Goal: Task Accomplishment & Management: Manage account settings

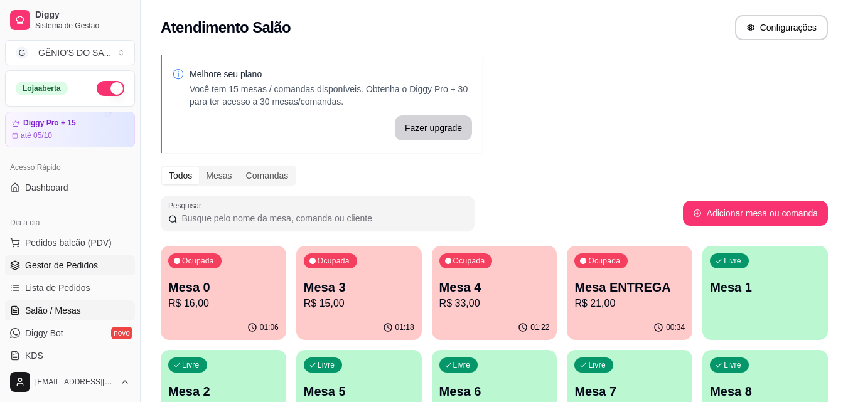
click at [75, 266] on span "Gestor de Pedidos" at bounding box center [61, 265] width 73 height 13
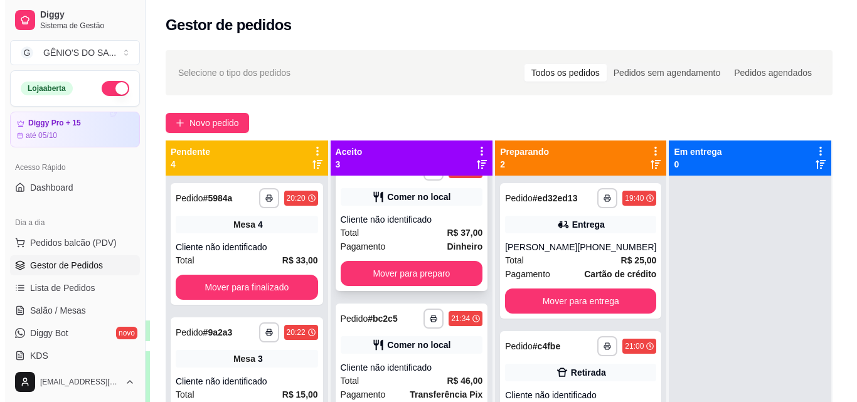
scroll to position [55, 0]
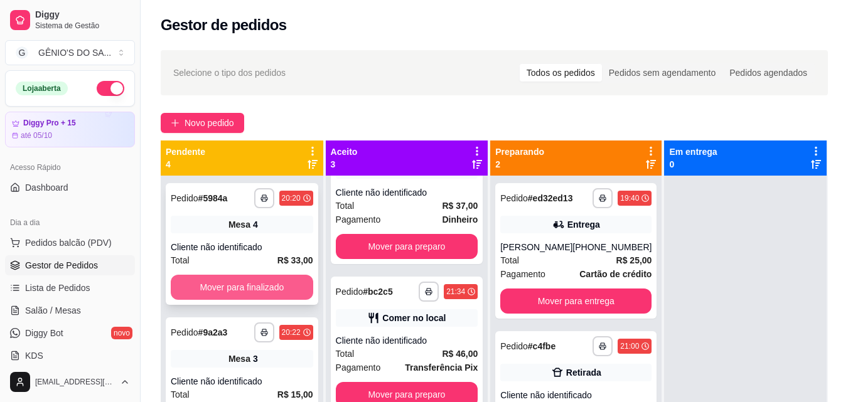
click at [208, 286] on button "Mover para finalizado" at bounding box center [242, 287] width 142 height 25
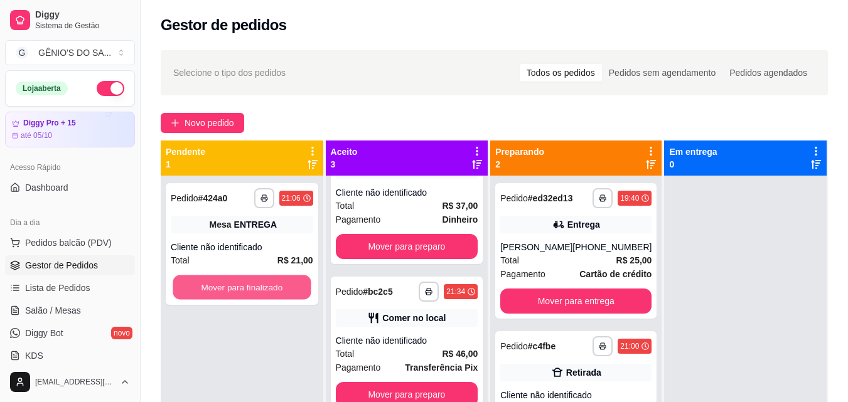
click at [208, 286] on button "Mover para finalizado" at bounding box center [242, 288] width 138 height 24
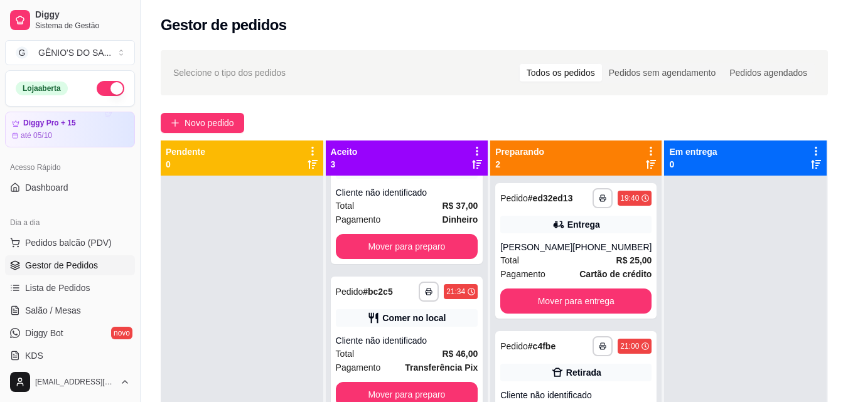
click at [208, 284] on div at bounding box center [242, 377] width 163 height 402
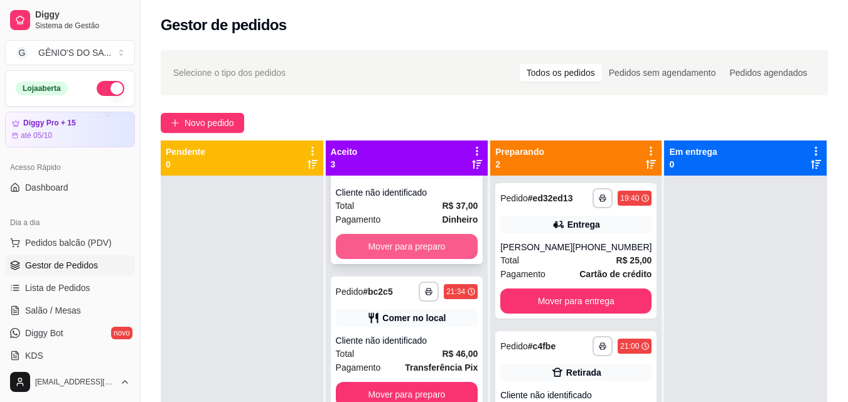
click at [433, 244] on button "Mover para preparo" at bounding box center [407, 246] width 142 height 25
click at [433, 335] on div "Cliente não identificado" at bounding box center [407, 341] width 142 height 13
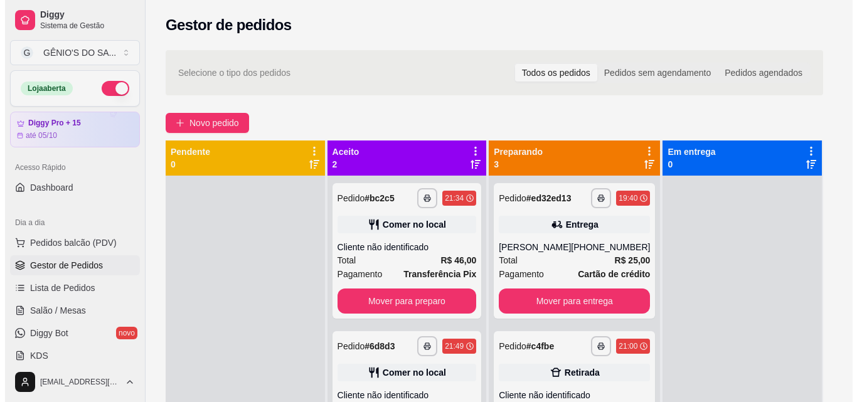
scroll to position [0, 0]
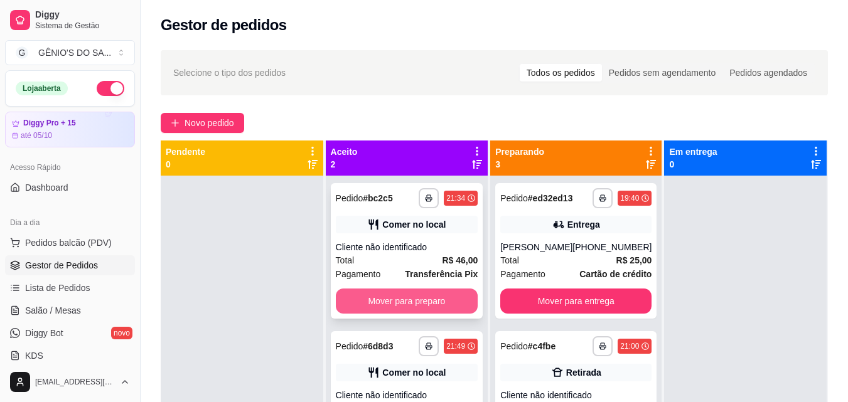
click at [425, 311] on button "Mover para preparo" at bounding box center [407, 301] width 142 height 25
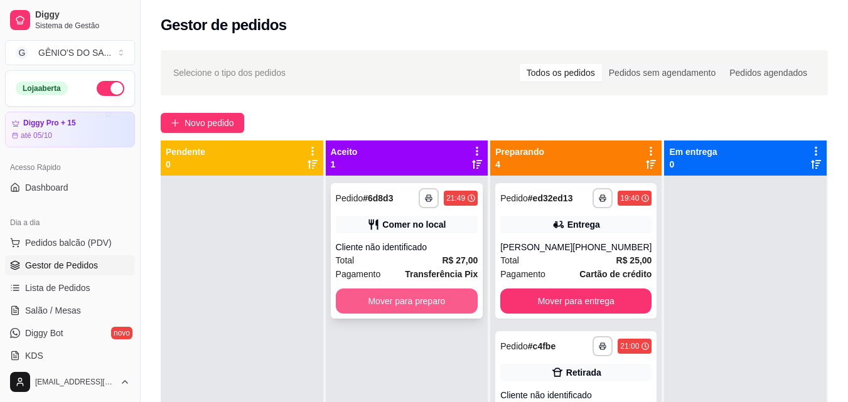
click at [424, 311] on button "Mover para preparo" at bounding box center [407, 301] width 142 height 25
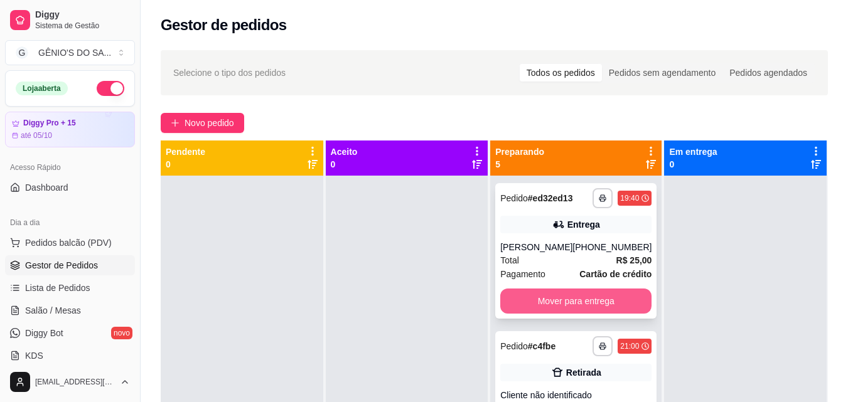
click at [561, 304] on button "Mover para entrega" at bounding box center [575, 301] width 151 height 25
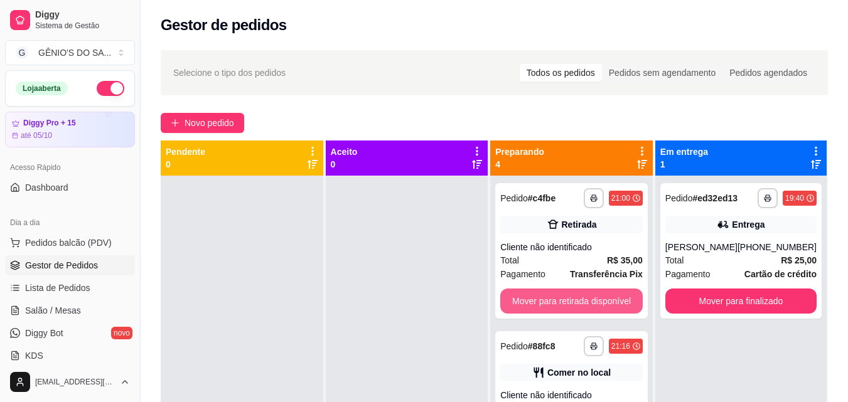
click at [561, 304] on button "Mover para retirada disponível" at bounding box center [571, 301] width 142 height 25
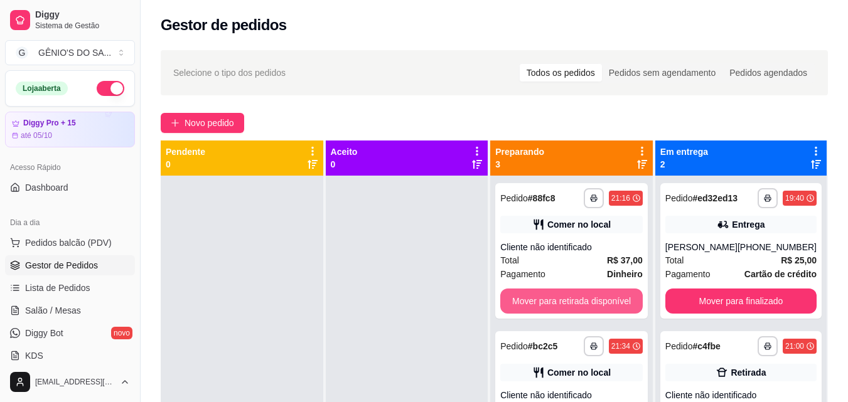
click at [561, 304] on button "Mover para retirada disponível" at bounding box center [571, 301] width 142 height 25
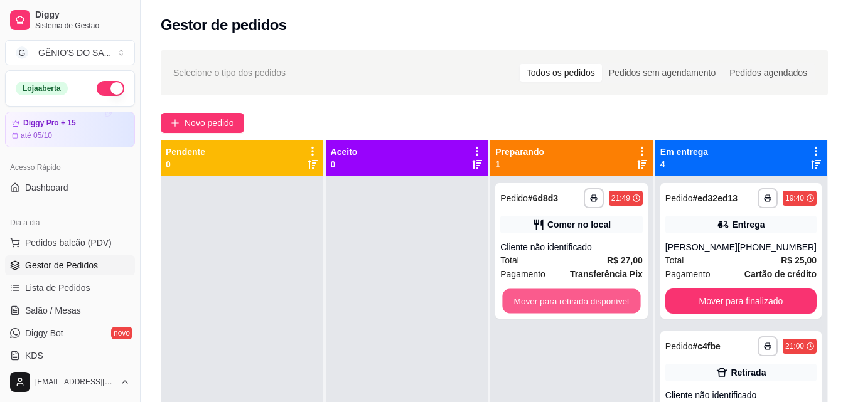
click at [561, 304] on button "Mover para retirada disponível" at bounding box center [572, 301] width 138 height 24
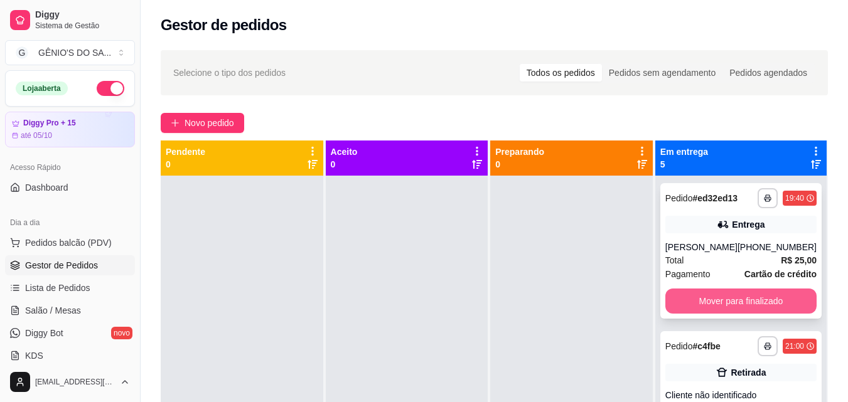
click at [712, 298] on button "Mover para finalizado" at bounding box center [740, 301] width 151 height 25
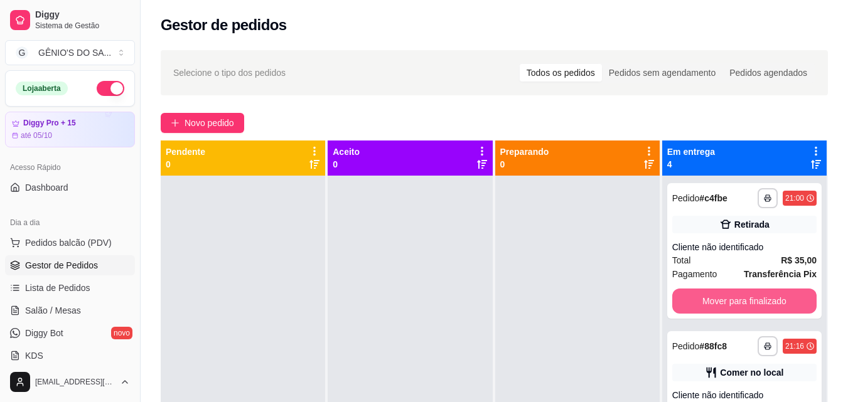
click at [712, 298] on button "Mover para finalizado" at bounding box center [744, 301] width 144 height 25
click at [712, 298] on button "Mover para finalizado" at bounding box center [744, 301] width 140 height 24
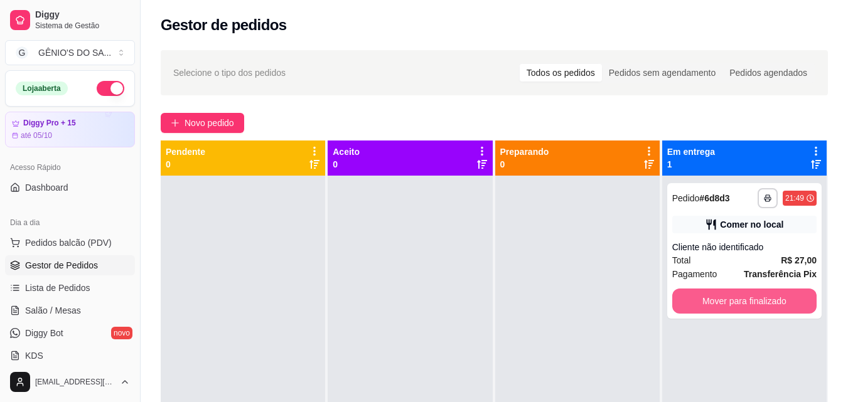
click at [712, 298] on button "Mover para finalizado" at bounding box center [744, 301] width 144 height 25
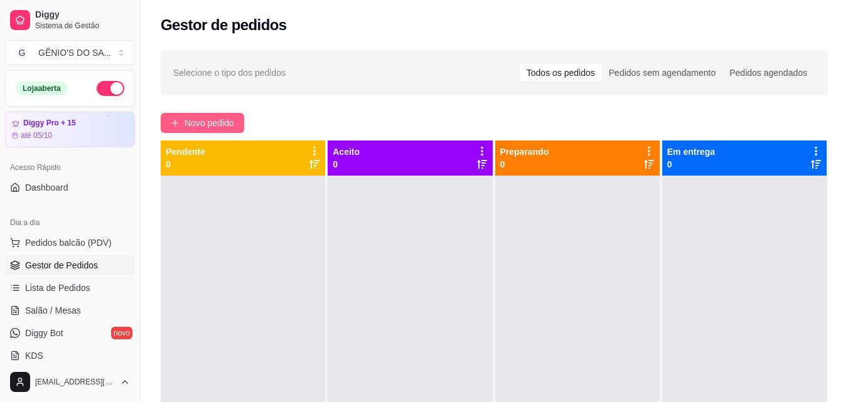
click at [239, 126] on button "Novo pedido" at bounding box center [202, 123] width 83 height 20
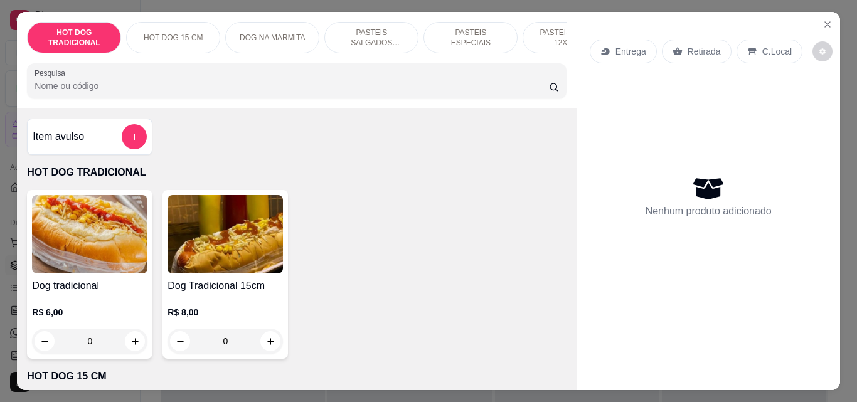
click at [688, 49] on p "Retirada" at bounding box center [704, 51] width 33 height 13
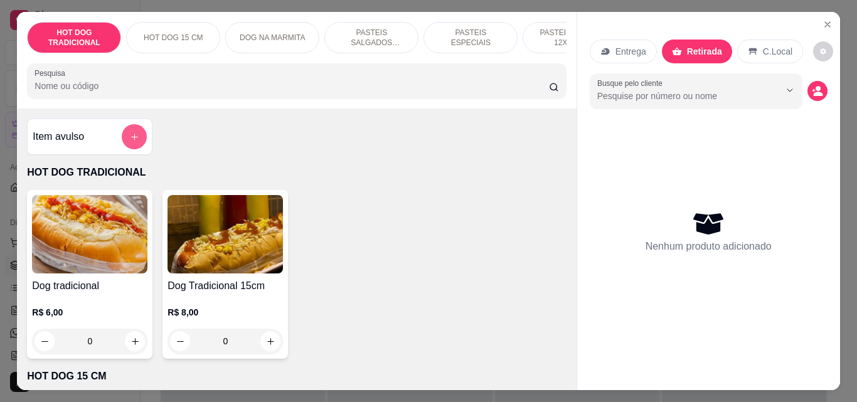
click at [131, 141] on icon "add-separate-item" at bounding box center [134, 137] width 7 height 7
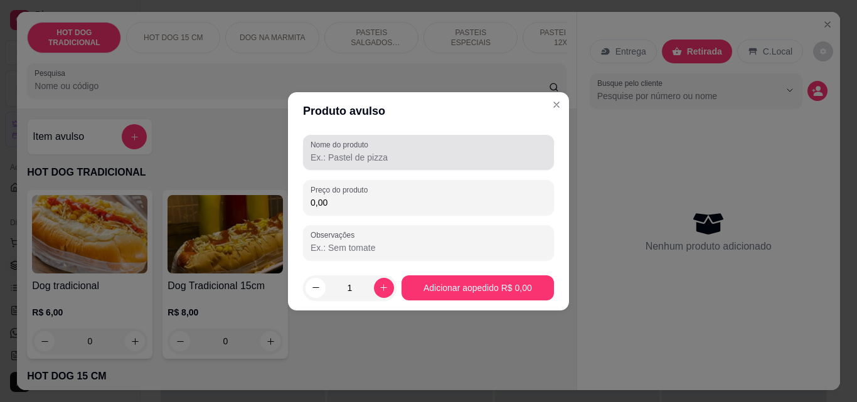
click at [423, 155] on input "Nome do produto" at bounding box center [429, 157] width 236 height 13
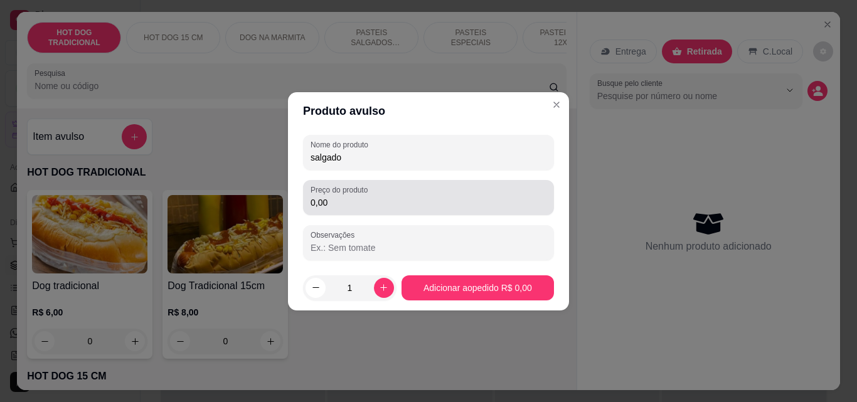
type input "salgado"
click at [358, 211] on div "Preço do produto 0,00" at bounding box center [428, 197] width 251 height 35
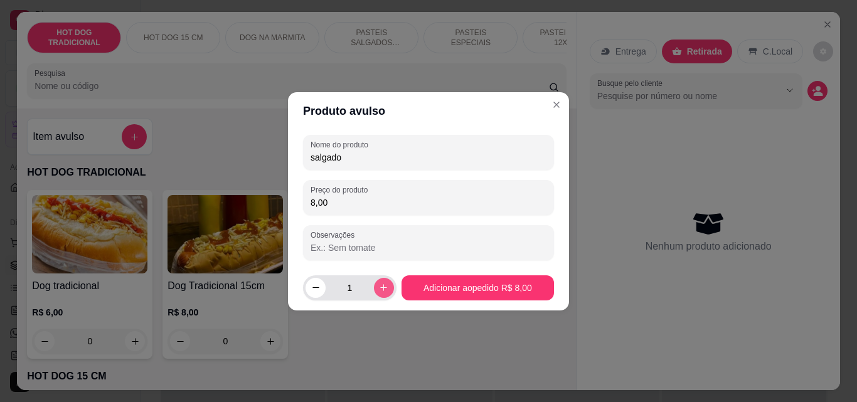
type input "8,00"
click at [379, 287] on icon "increase-product-quantity" at bounding box center [383, 287] width 9 height 9
type input "2"
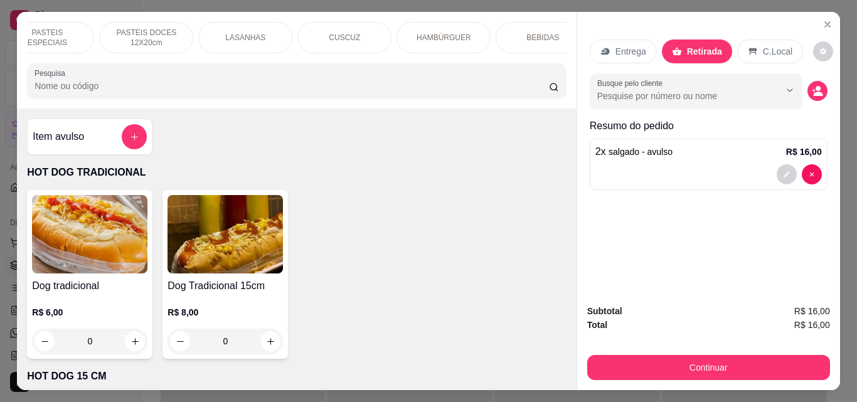
scroll to position [0, 448]
click at [507, 33] on p "BEBIDAS" at bounding box center [519, 38] width 33 height 10
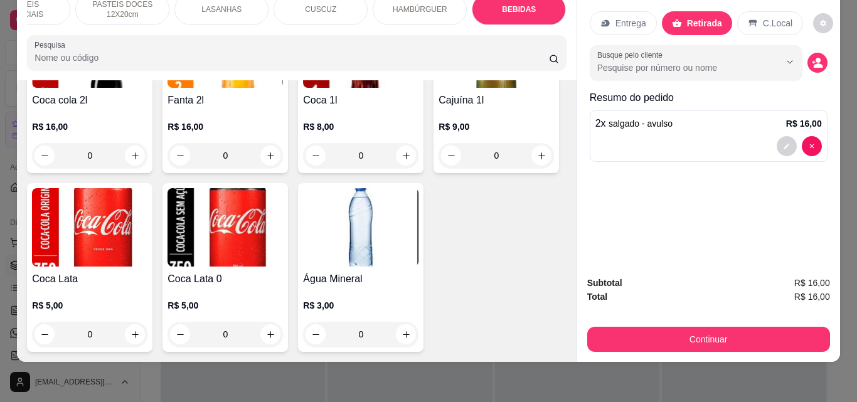
scroll to position [4404, 0]
click at [139, 331] on icon "increase-product-quantity" at bounding box center [135, 334] width 7 height 7
type input "1"
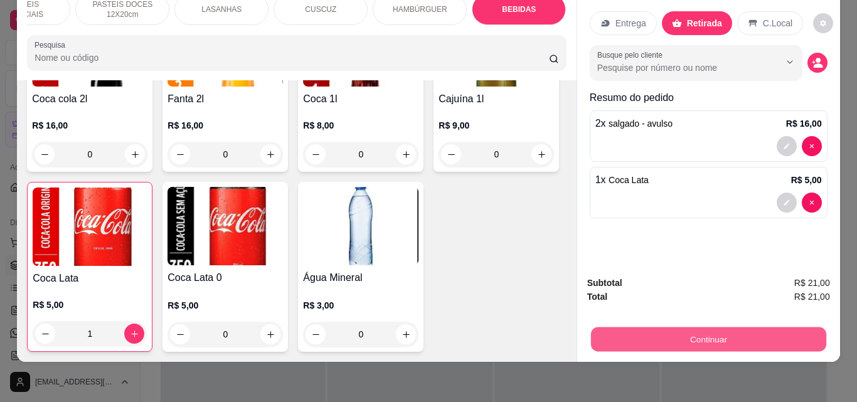
click at [780, 332] on button "Continuar" at bounding box center [708, 339] width 235 height 24
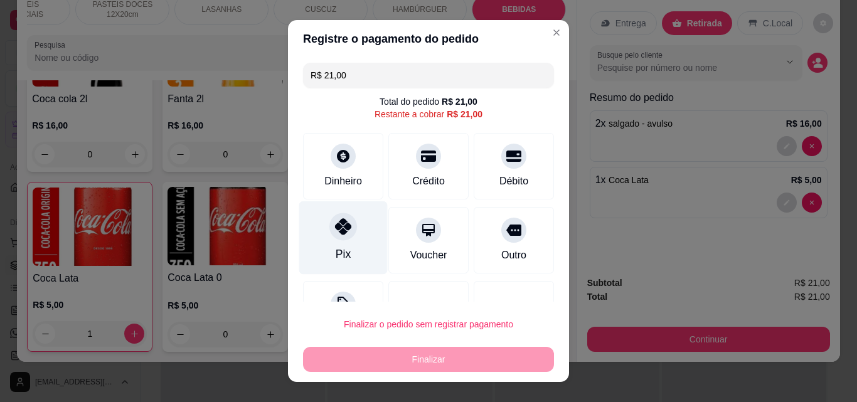
click at [352, 224] on div "Pix" at bounding box center [343, 238] width 89 height 73
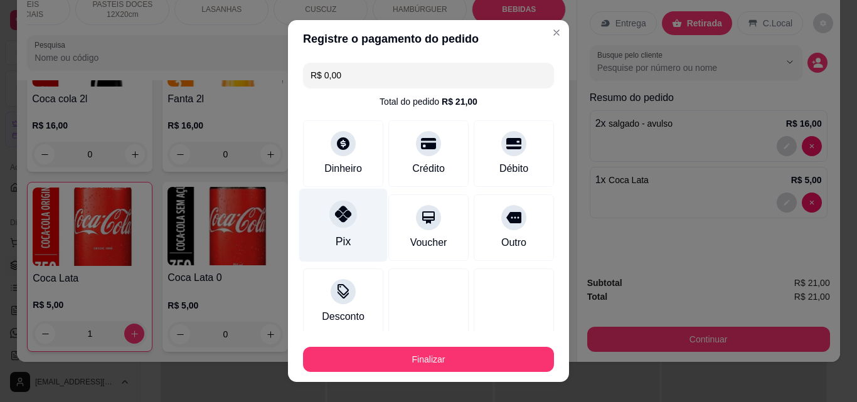
type input "R$ 0,00"
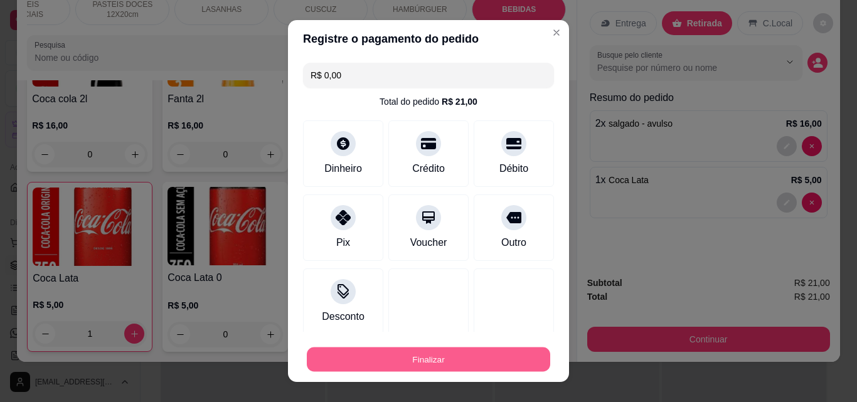
click at [399, 368] on button "Finalizar" at bounding box center [429, 360] width 244 height 24
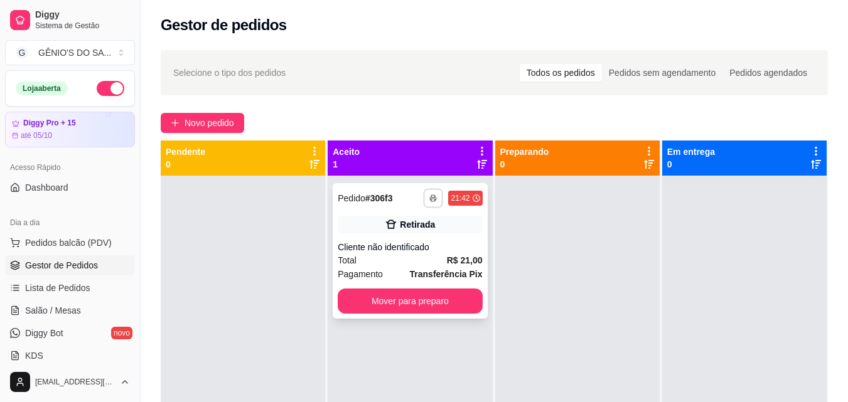
click at [429, 203] on button "button" at bounding box center [433, 197] width 19 height 19
click at [376, 243] on button "Impressora" at bounding box center [395, 242] width 91 height 20
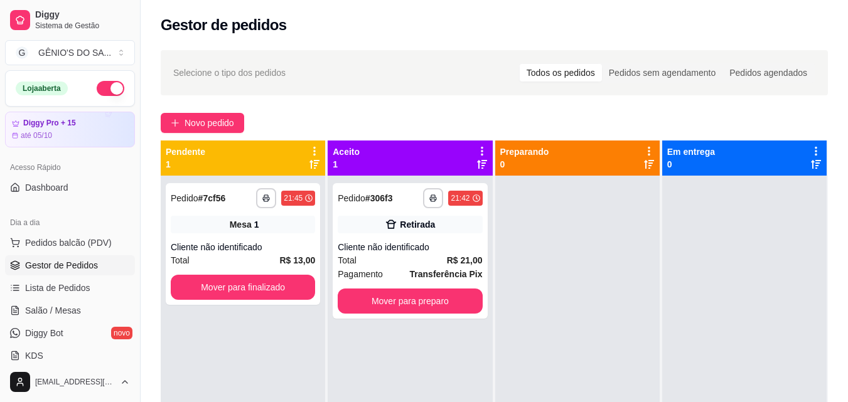
click at [203, 94] on div "Selecione o tipo dos pedidos Todos os pedidos Pedidos sem agendamento Pedidos a…" at bounding box center [494, 72] width 667 height 45
click at [213, 118] on span "Novo pedido" at bounding box center [210, 123] width 50 height 14
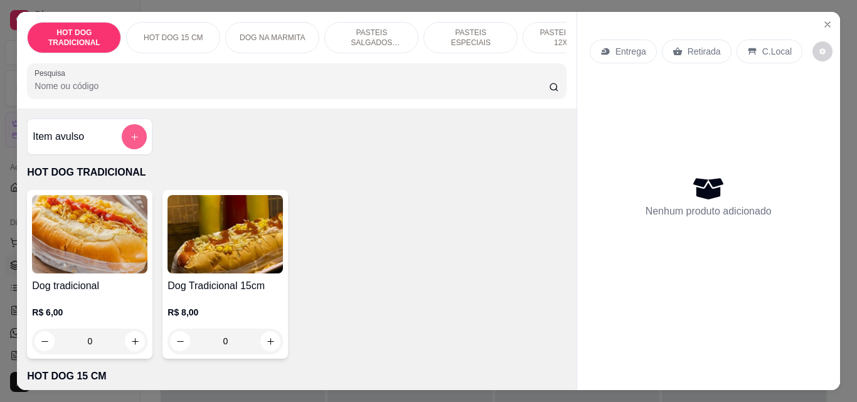
click at [134, 142] on icon "add-separate-item" at bounding box center [134, 136] width 9 height 9
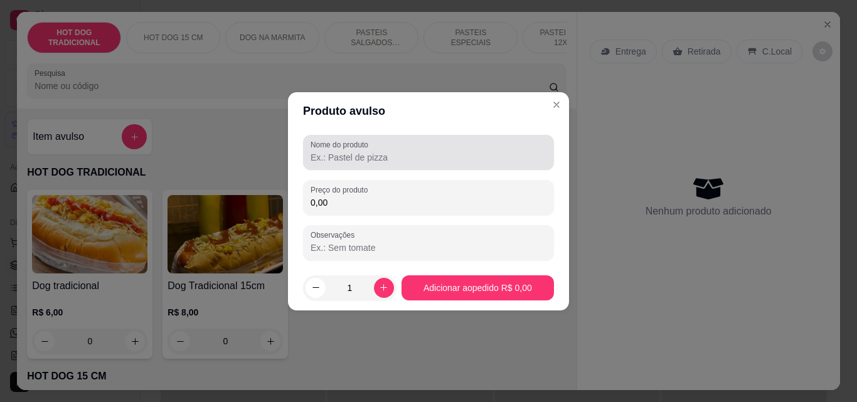
click at [414, 154] on input "Nome do produto" at bounding box center [429, 157] width 236 height 13
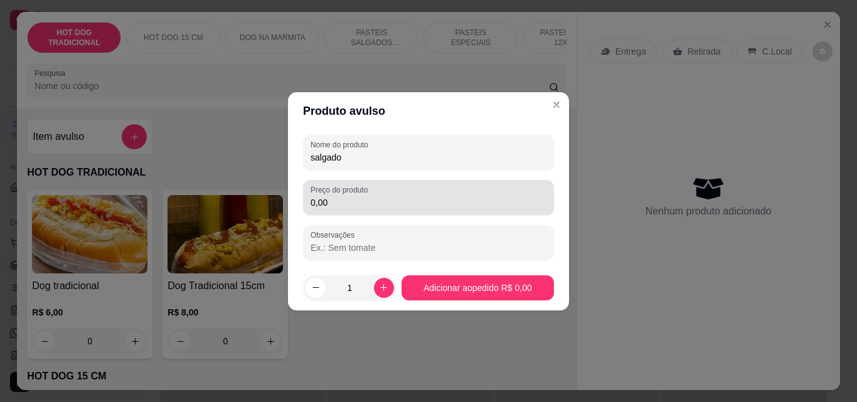
type input "salgado"
click at [341, 211] on div "Preço do produto 0,00" at bounding box center [428, 197] width 251 height 35
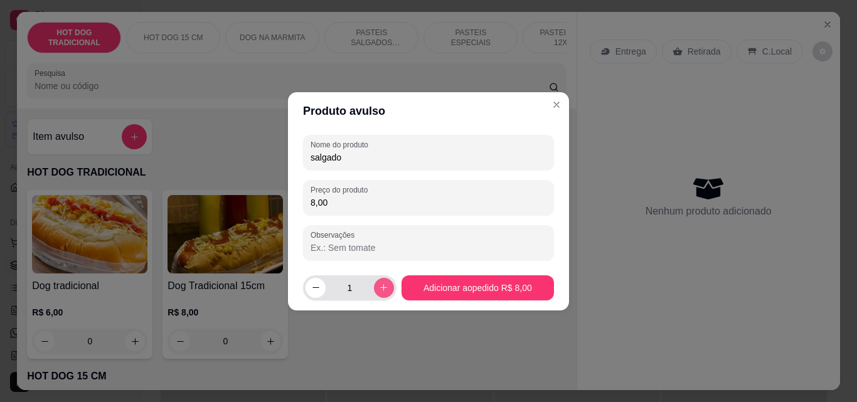
type input "8,00"
click at [379, 284] on icon "increase-product-quantity" at bounding box center [383, 287] width 9 height 9
type input "2"
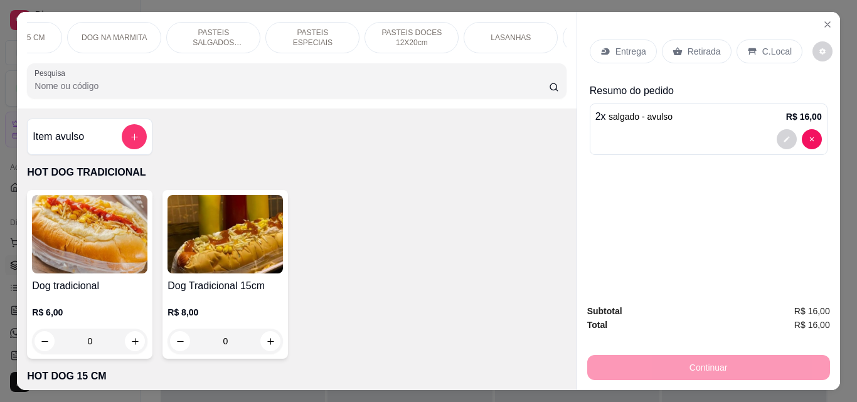
scroll to position [0, 448]
click at [494, 32] on div "BEBIDAS" at bounding box center [519, 37] width 94 height 31
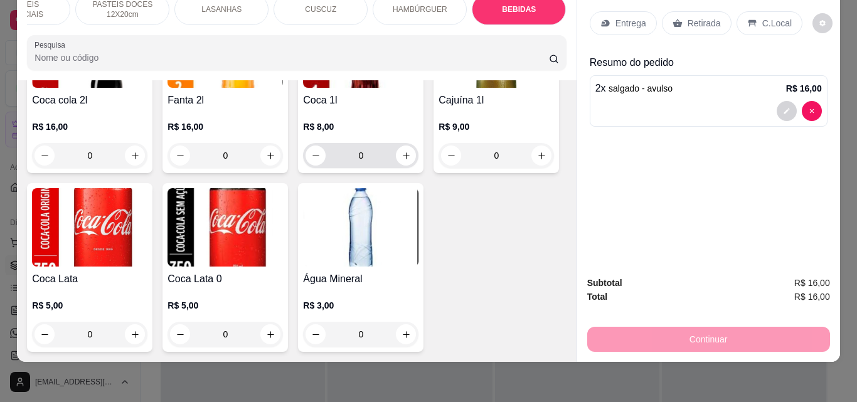
scroll to position [4404, 0]
click at [276, 330] on icon "increase-product-quantity" at bounding box center [270, 334] width 9 height 9
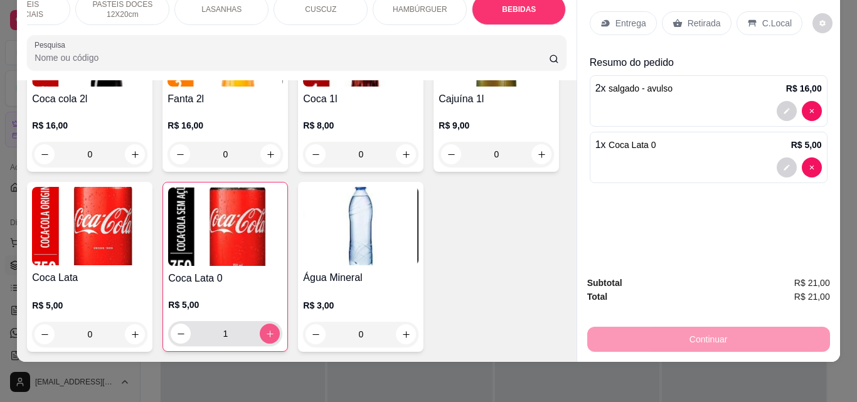
click at [280, 324] on button "increase-product-quantity" at bounding box center [270, 334] width 20 height 20
type input "2"
click at [699, 324] on div "Continuar" at bounding box center [709, 338] width 243 height 28
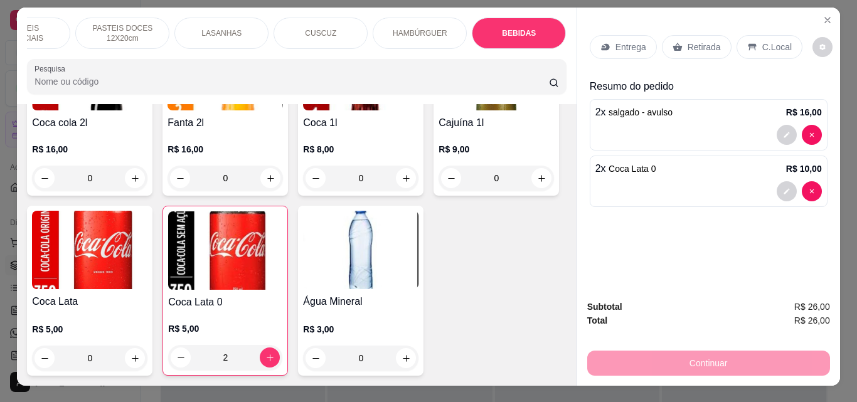
scroll to position [0, 0]
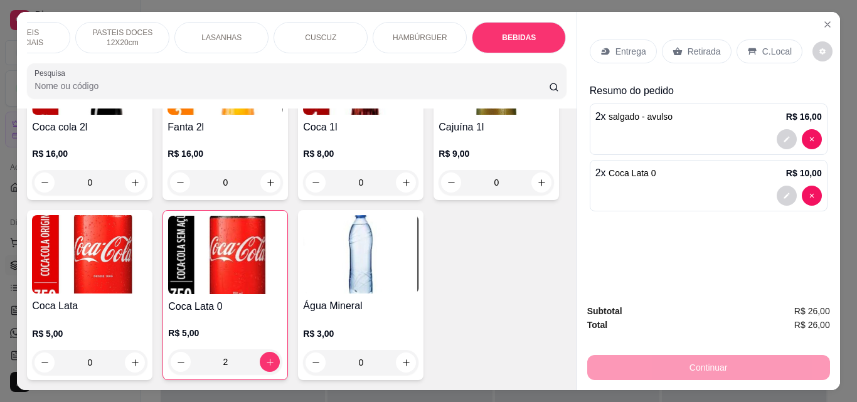
click at [750, 48] on icon at bounding box center [753, 51] width 10 height 10
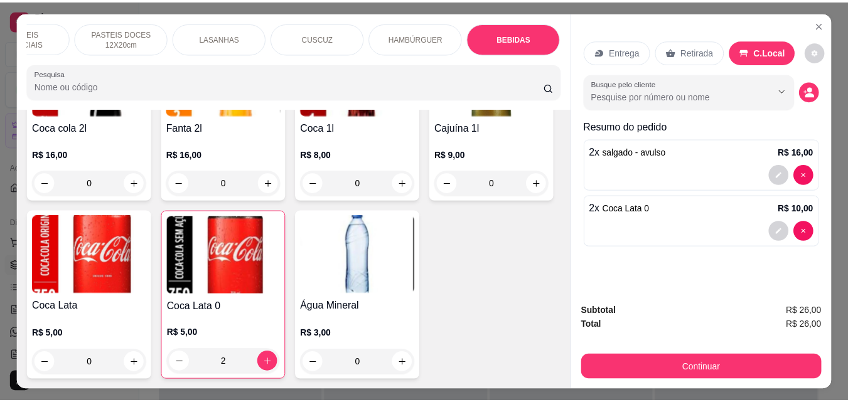
scroll to position [33, 0]
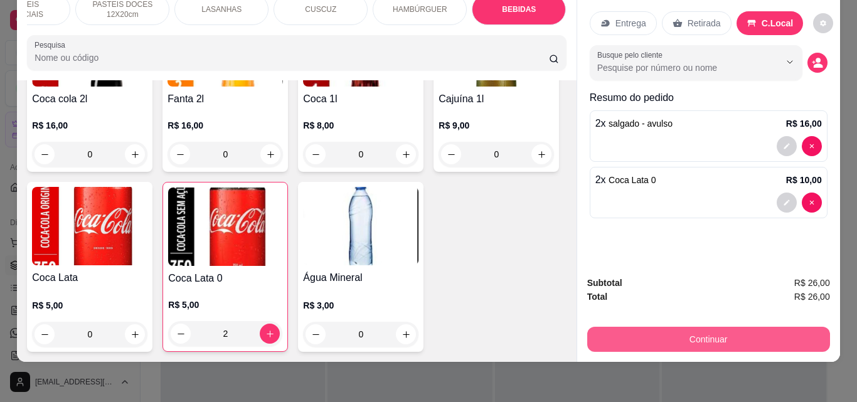
click at [686, 327] on button "Continuar" at bounding box center [709, 339] width 243 height 25
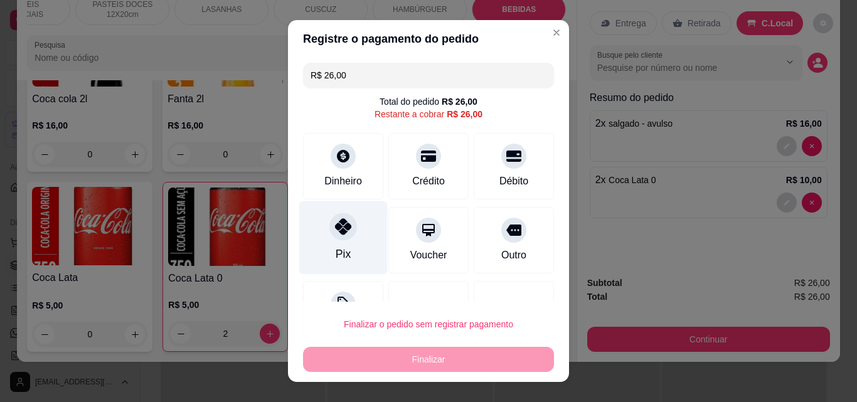
click at [347, 242] on div "Pix" at bounding box center [343, 238] width 89 height 73
type input "R$ 0,00"
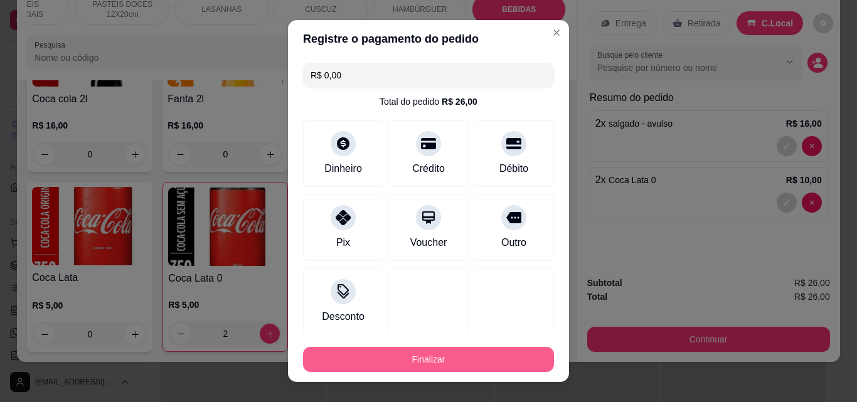
click at [392, 358] on button "Finalizar" at bounding box center [428, 359] width 251 height 25
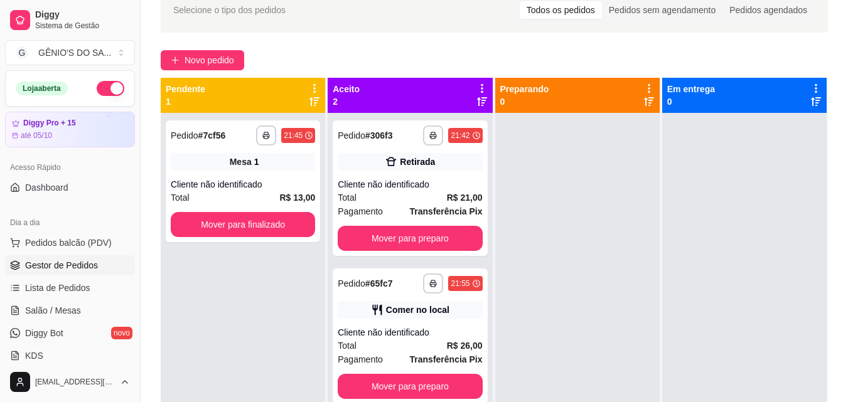
scroll to position [35, 0]
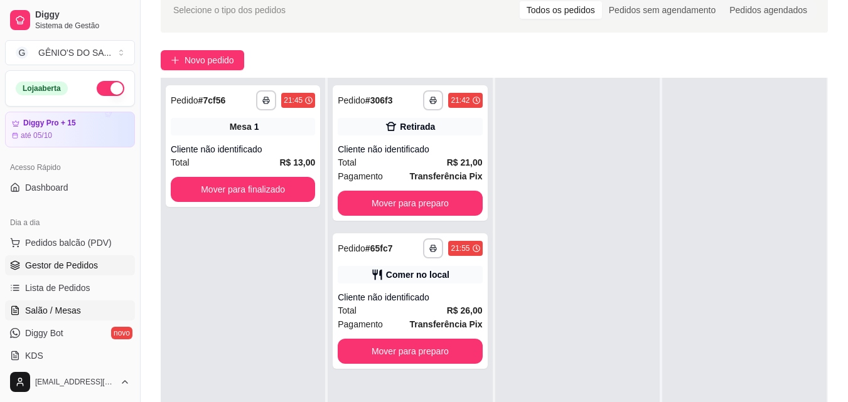
click at [68, 311] on span "Salão / Mesas" at bounding box center [53, 310] width 56 height 13
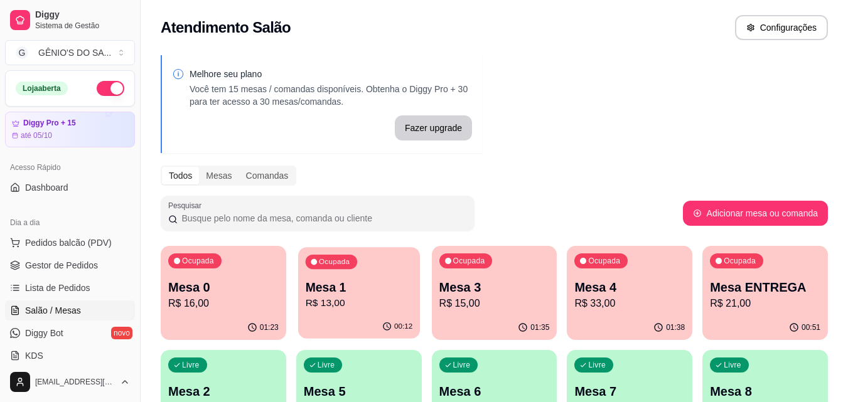
click at [372, 296] on div "Mesa 1 R$ 13,00" at bounding box center [358, 294] width 107 height 31
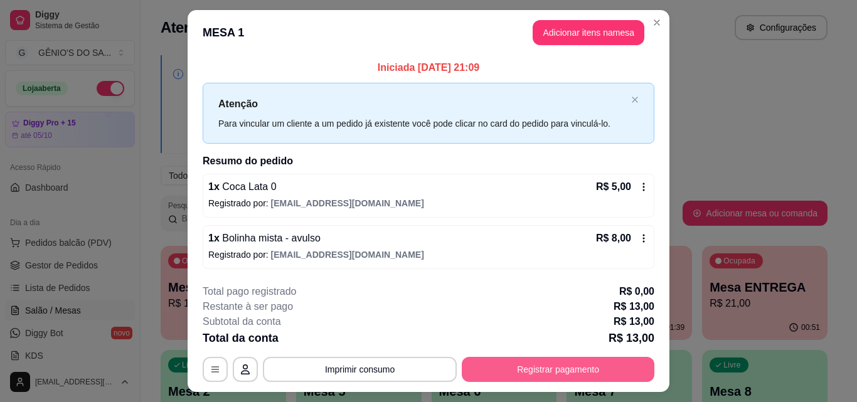
click at [477, 377] on button "Registrar pagamento" at bounding box center [558, 369] width 193 height 25
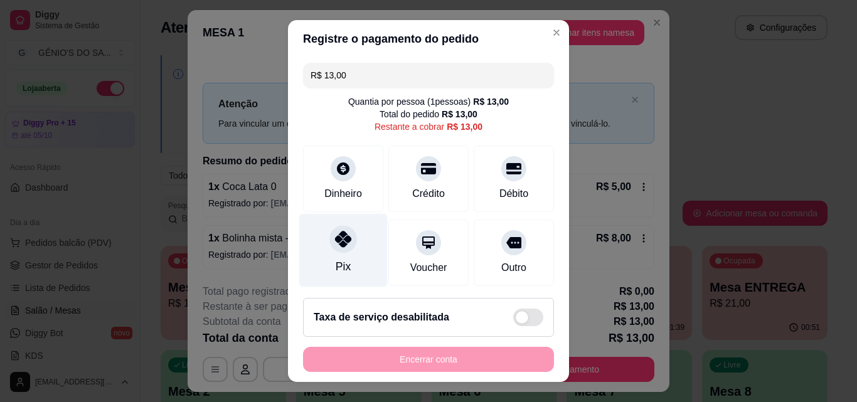
click at [333, 250] on div at bounding box center [344, 239] width 28 height 28
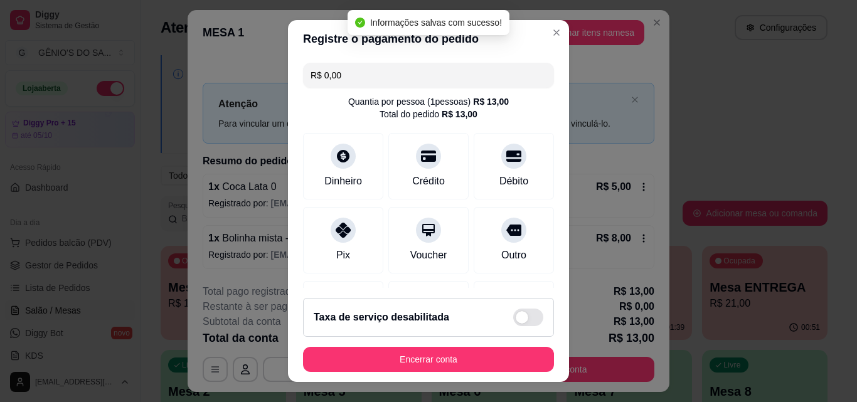
type input "R$ 0,00"
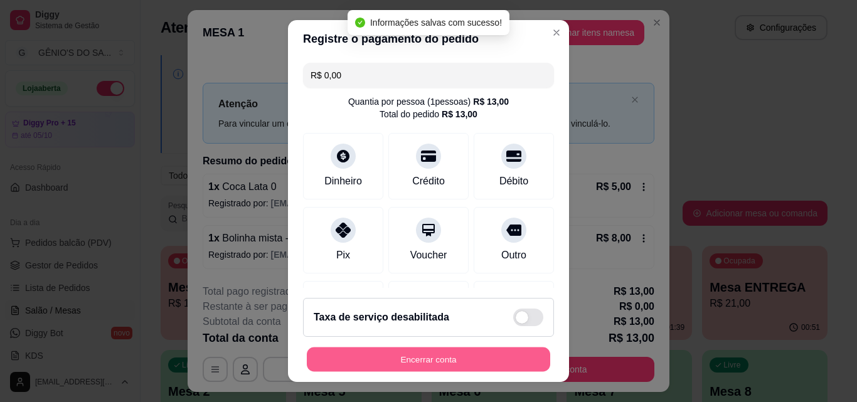
click at [462, 357] on button "Encerrar conta" at bounding box center [429, 360] width 244 height 24
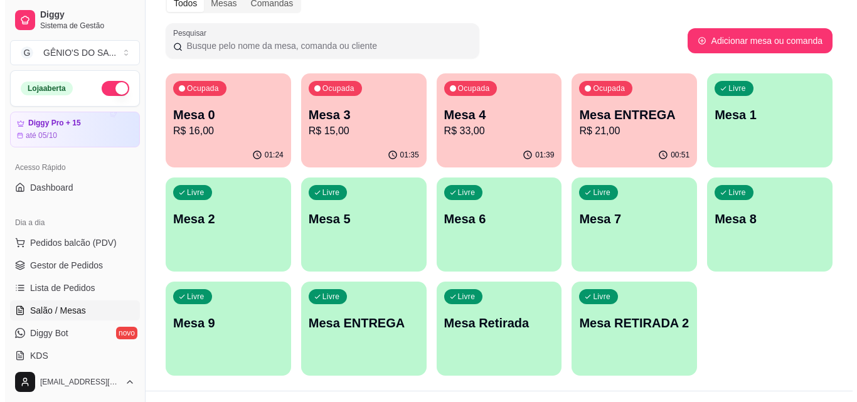
scroll to position [188, 0]
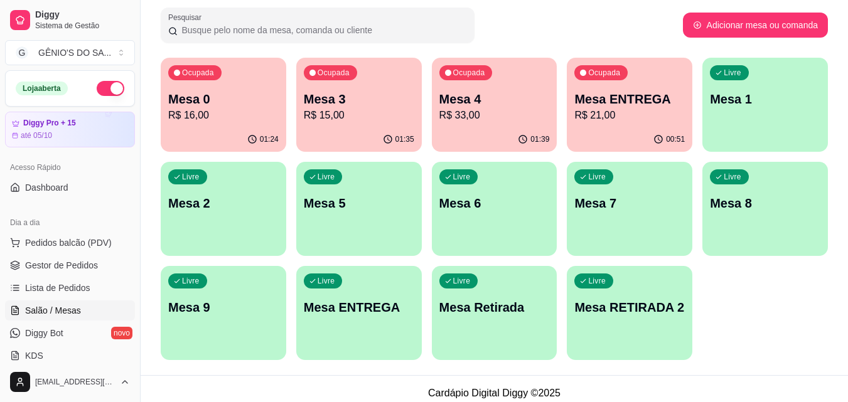
click at [218, 198] on p "Mesa 2" at bounding box center [223, 204] width 110 height 18
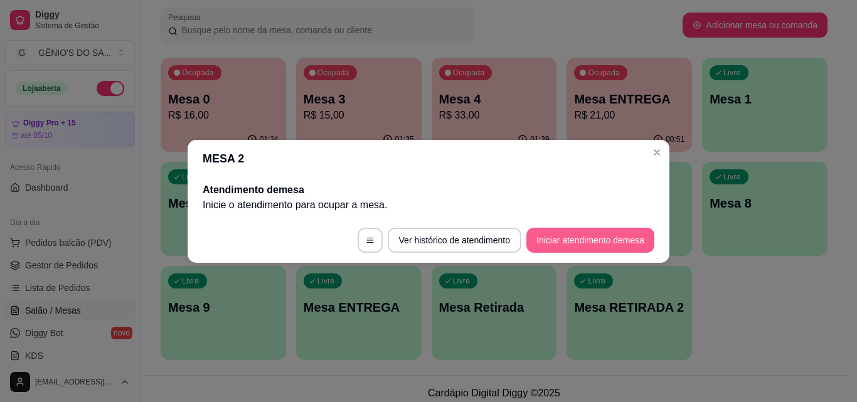
click at [582, 234] on button "Iniciar atendimento de mesa" at bounding box center [591, 240] width 128 height 25
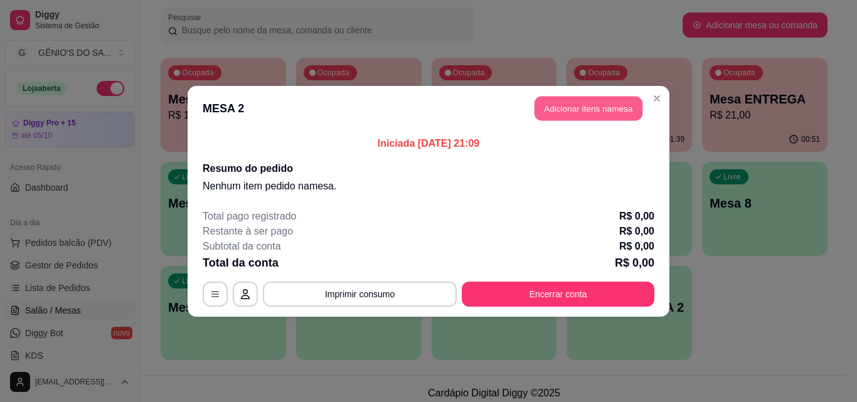
click at [588, 112] on button "Adicionar itens na mesa" at bounding box center [589, 108] width 108 height 24
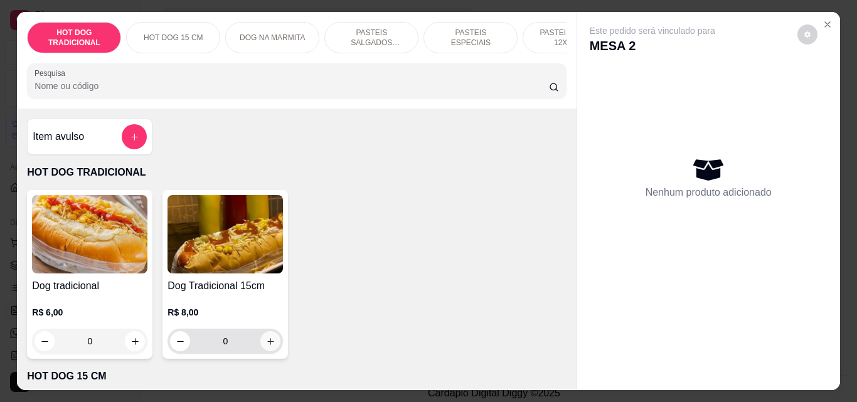
click at [271, 351] on button "increase-product-quantity" at bounding box center [271, 341] width 20 height 20
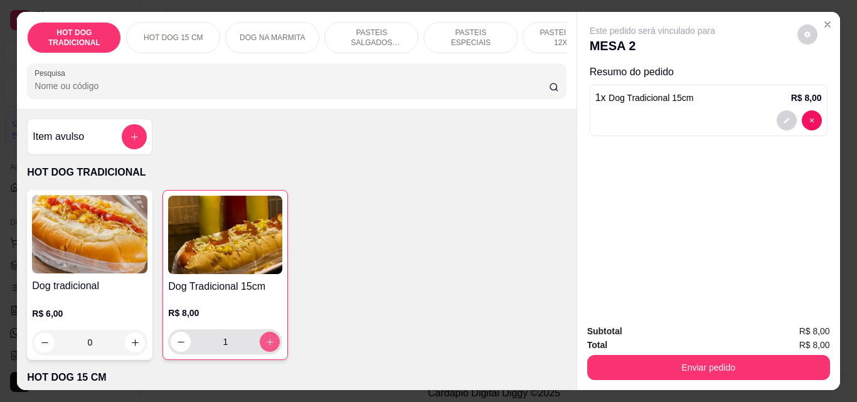
click at [271, 350] on button "increase-product-quantity" at bounding box center [270, 342] width 20 height 20
click at [271, 350] on button "increase-product-quantity" at bounding box center [270, 342] width 19 height 19
type input "3"
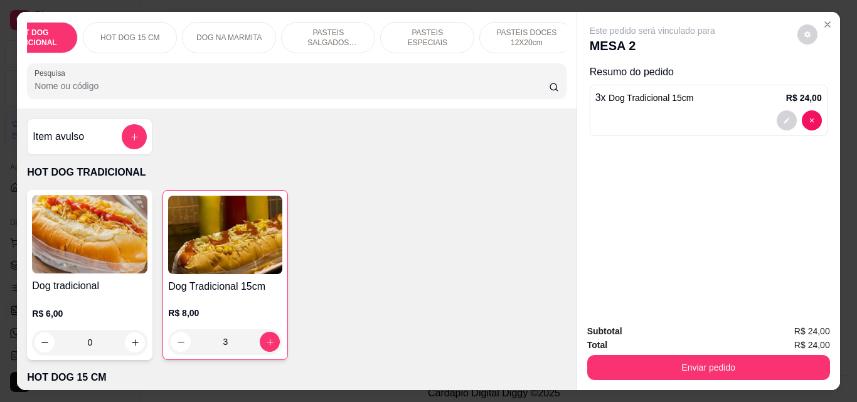
scroll to position [0, 448]
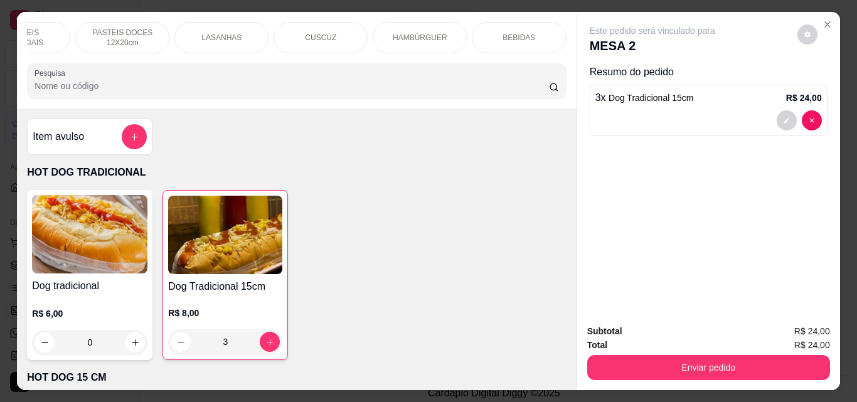
click at [513, 36] on p "BEBIDAS" at bounding box center [519, 38] width 33 height 10
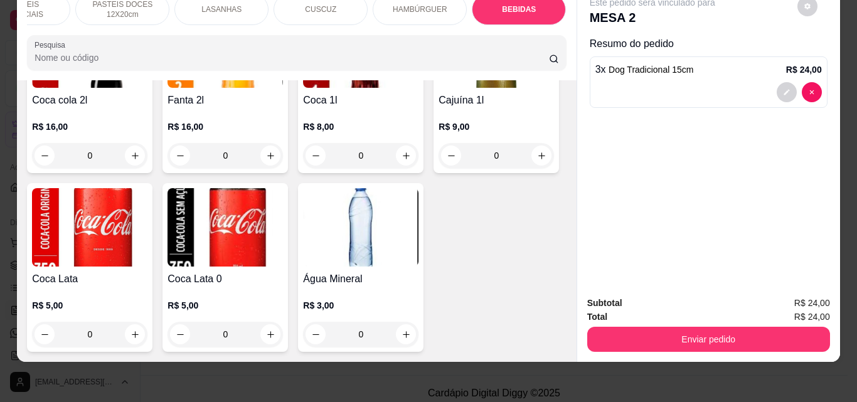
scroll to position [4531, 0]
click at [537, 161] on icon "increase-product-quantity" at bounding box center [541, 155] width 9 height 9
type input "1"
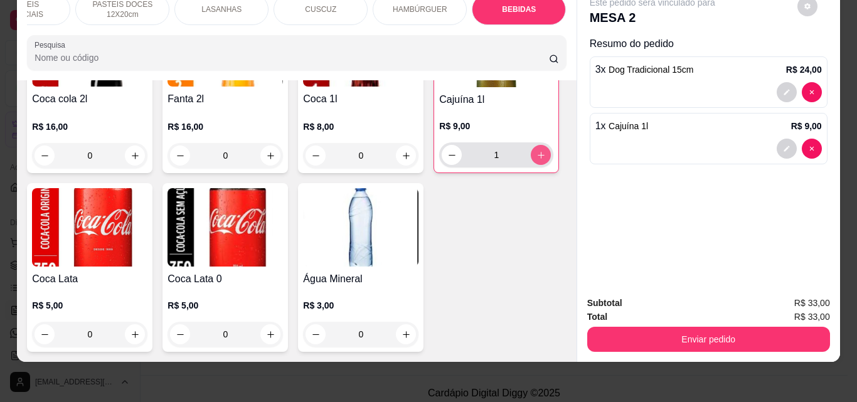
scroll to position [4532, 0]
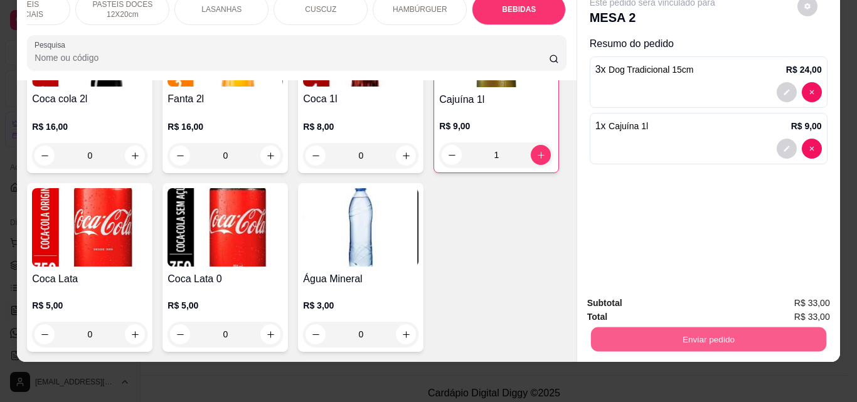
click at [720, 328] on button "Enviar pedido" at bounding box center [708, 339] width 235 height 24
click at [674, 292] on button "Não registrar e enviar pedido" at bounding box center [667, 299] width 131 height 24
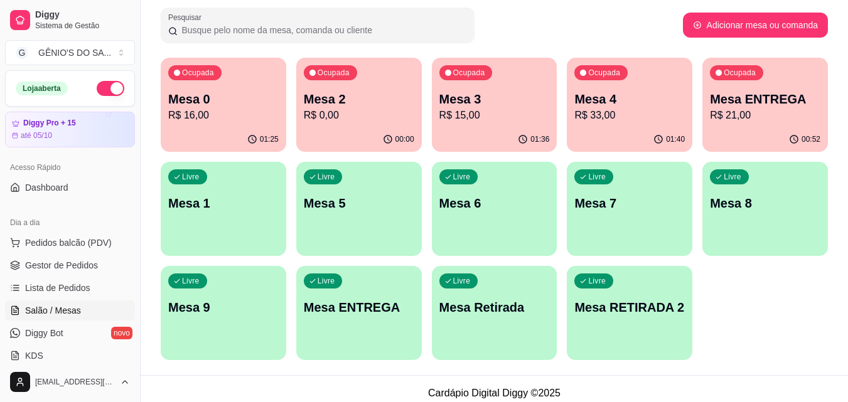
click at [192, 221] on div "Livre Mesa 1" at bounding box center [224, 201] width 126 height 79
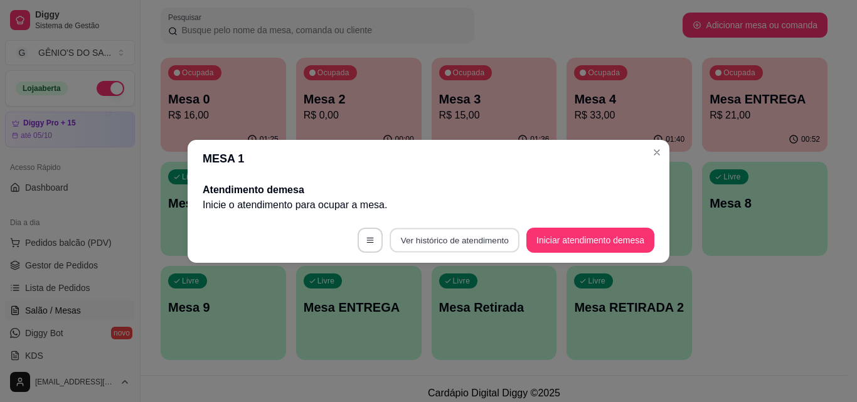
click at [417, 244] on button "Ver histórico de atendimento" at bounding box center [455, 240] width 130 height 24
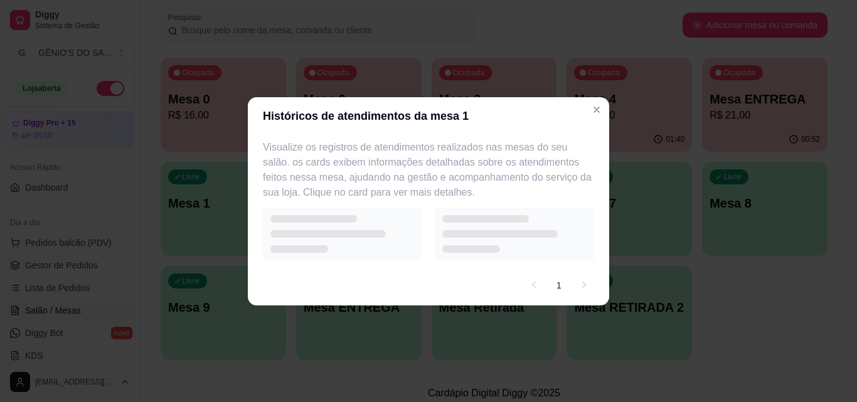
select select "7"
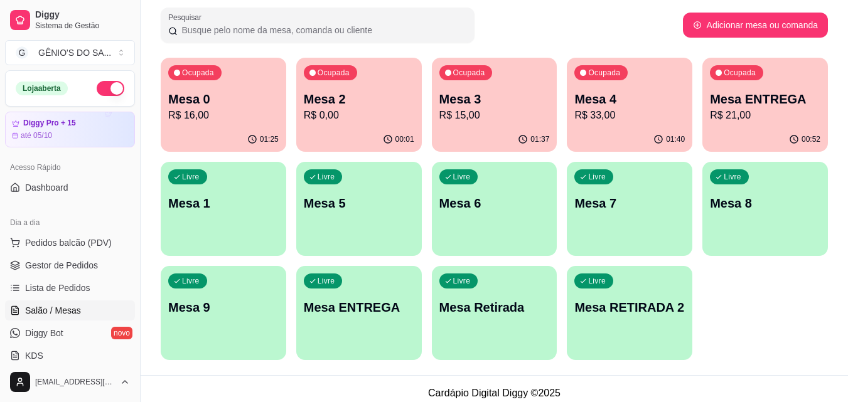
click at [329, 110] on p "R$ 0,00" at bounding box center [359, 115] width 110 height 15
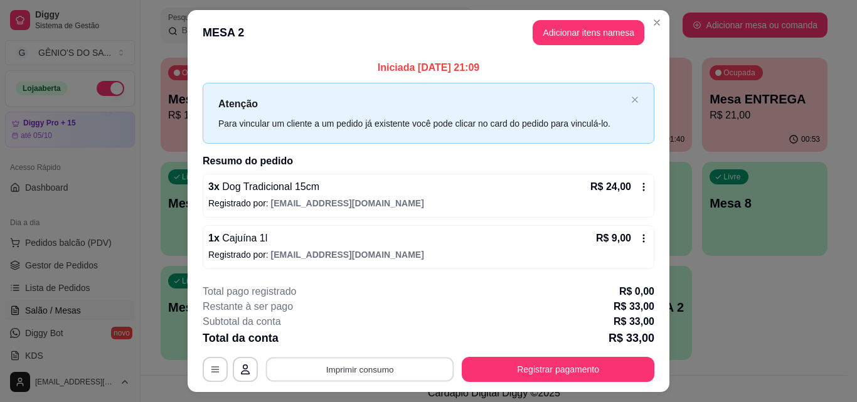
click at [350, 368] on button "Imprimir consumo" at bounding box center [360, 370] width 188 height 24
click at [370, 352] on div "Escolha a impressora Impressora" at bounding box center [360, 332] width 104 height 43
click at [360, 343] on button "Impressora" at bounding box center [359, 341] width 91 height 20
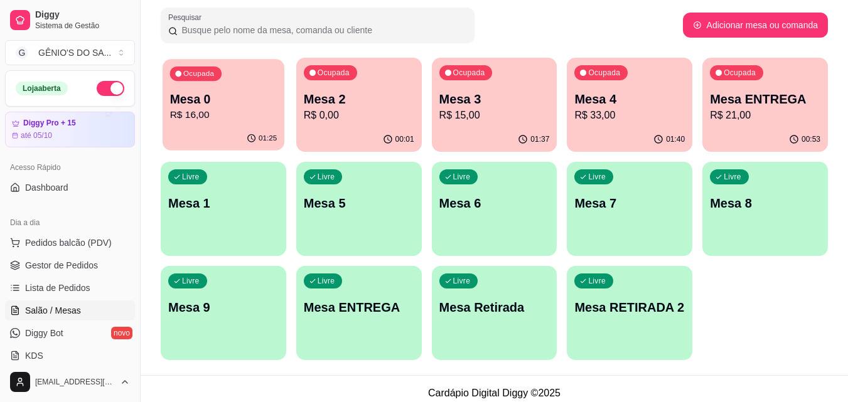
click at [239, 94] on p "Mesa 0" at bounding box center [223, 99] width 107 height 17
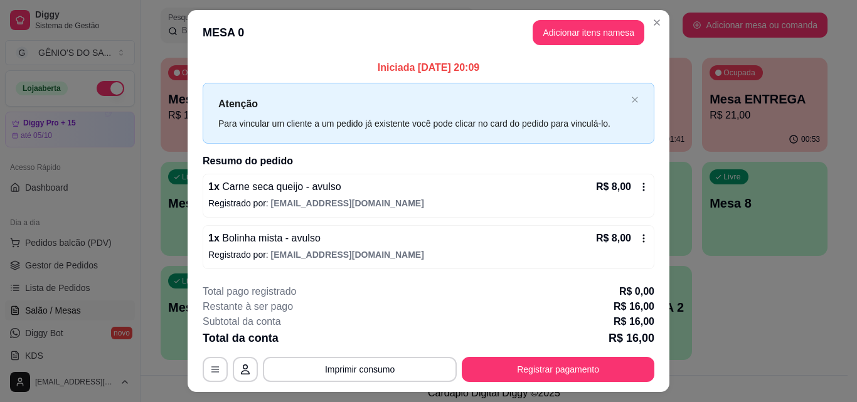
scroll to position [30, 0]
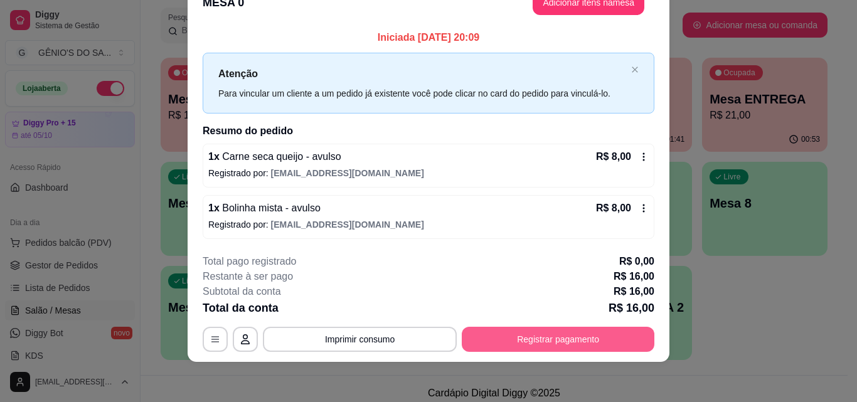
click at [522, 333] on button "Registrar pagamento" at bounding box center [558, 339] width 193 height 25
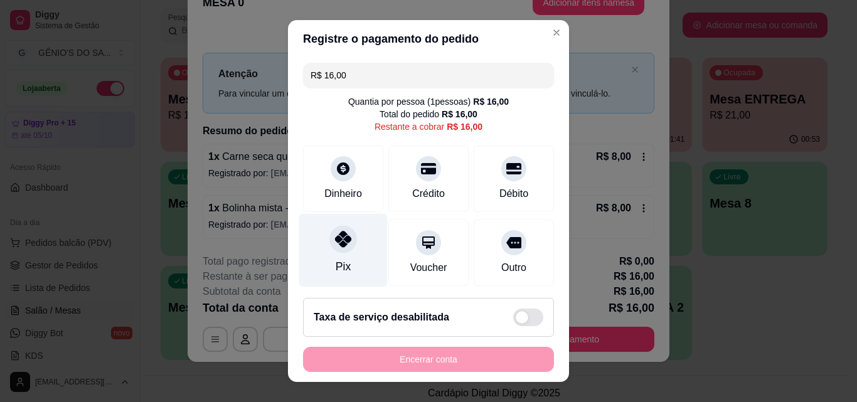
click at [335, 245] on icon at bounding box center [343, 239] width 16 height 16
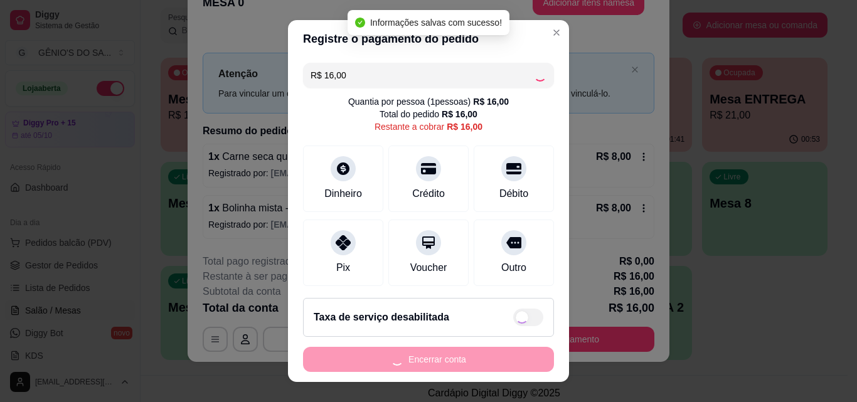
type input "R$ 0,00"
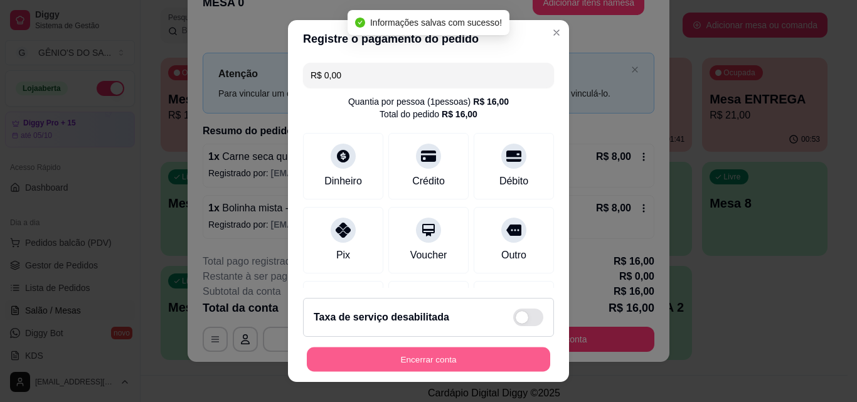
click at [386, 361] on button "Encerrar conta" at bounding box center [429, 360] width 244 height 24
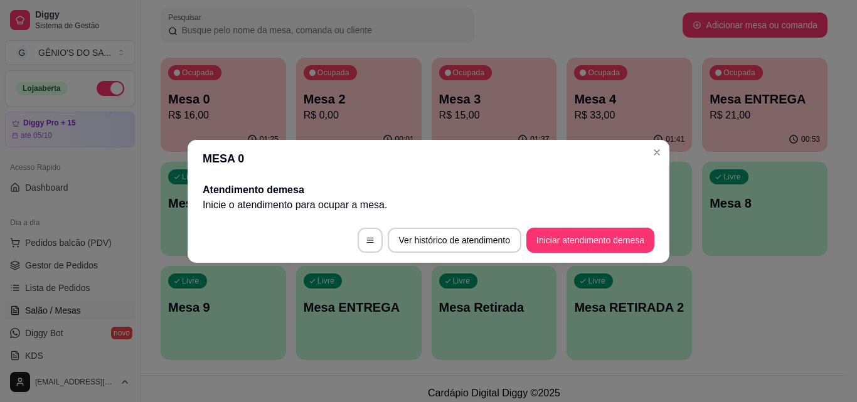
scroll to position [0, 0]
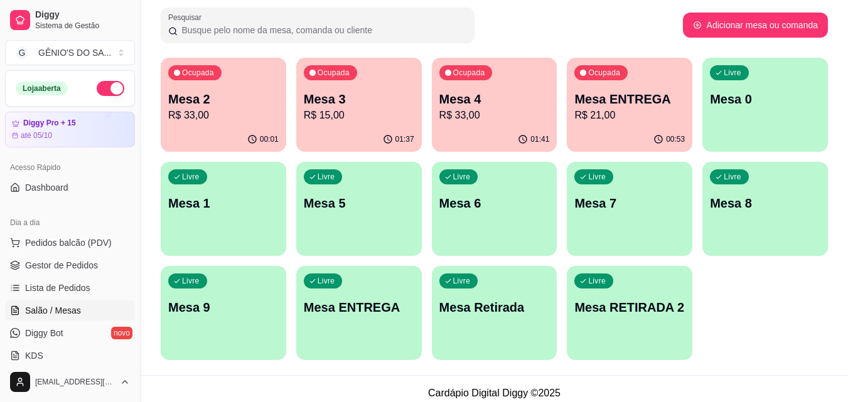
click at [259, 62] on div "Ocupada Mesa 2 R$ 33,00" at bounding box center [224, 93] width 126 height 70
click at [363, 93] on p "Mesa 3" at bounding box center [359, 99] width 110 height 18
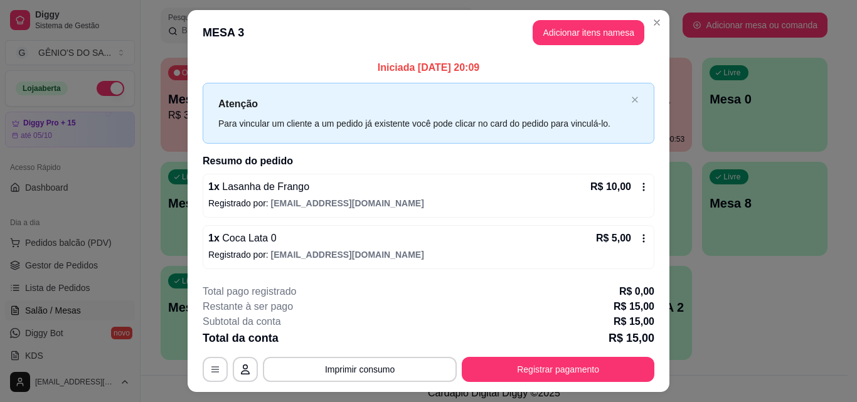
click at [556, 392] on footer "**********" at bounding box center [429, 333] width 482 height 118
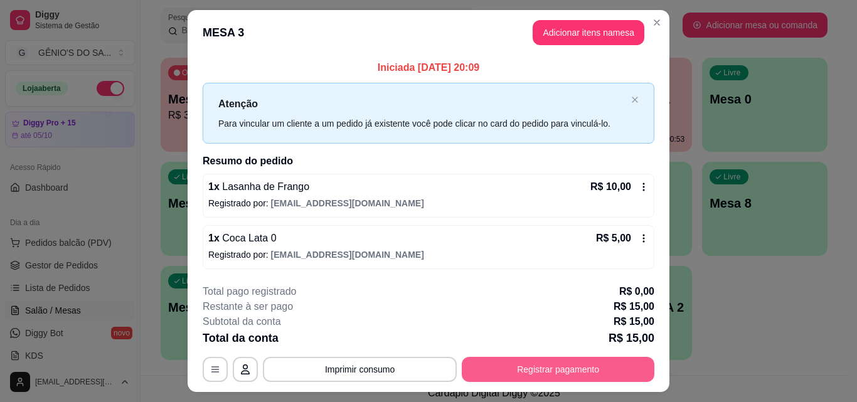
click at [551, 372] on button "Registrar pagamento" at bounding box center [558, 369] width 193 height 25
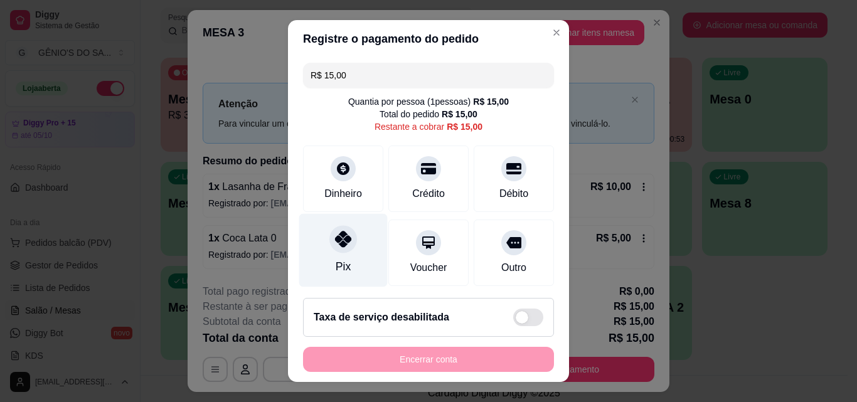
click at [330, 243] on div at bounding box center [344, 239] width 28 height 28
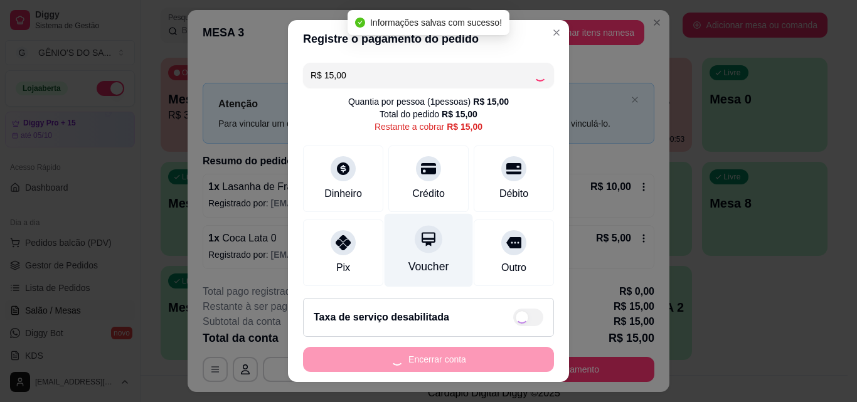
type input "R$ 0,00"
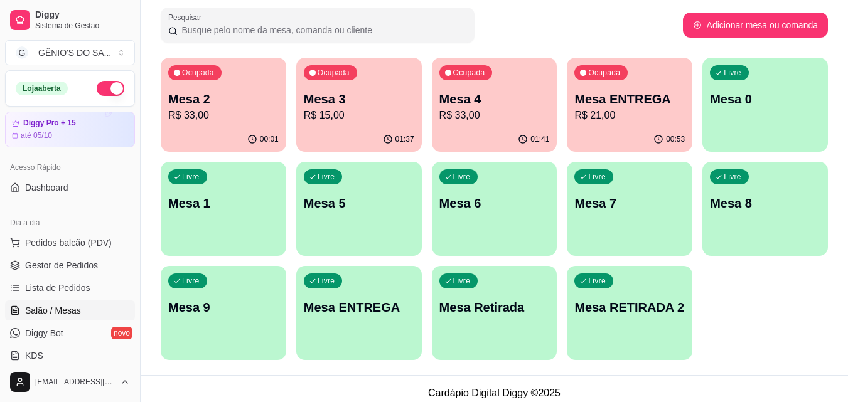
click at [491, 111] on p "R$ 33,00" at bounding box center [494, 115] width 110 height 15
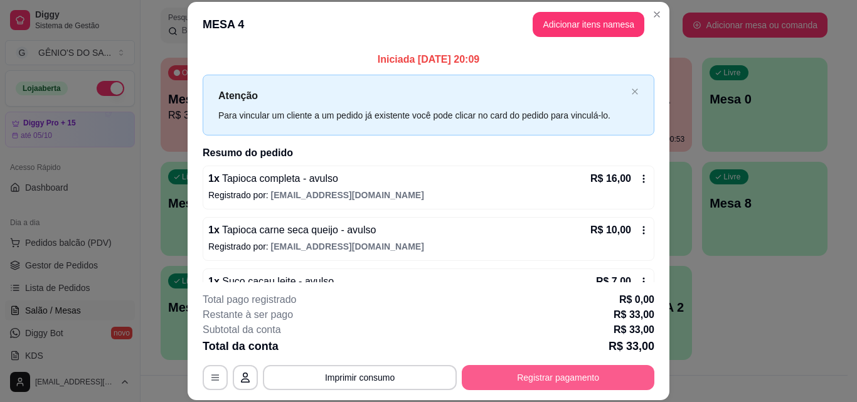
click at [549, 381] on button "Registrar pagamento" at bounding box center [558, 377] width 193 height 25
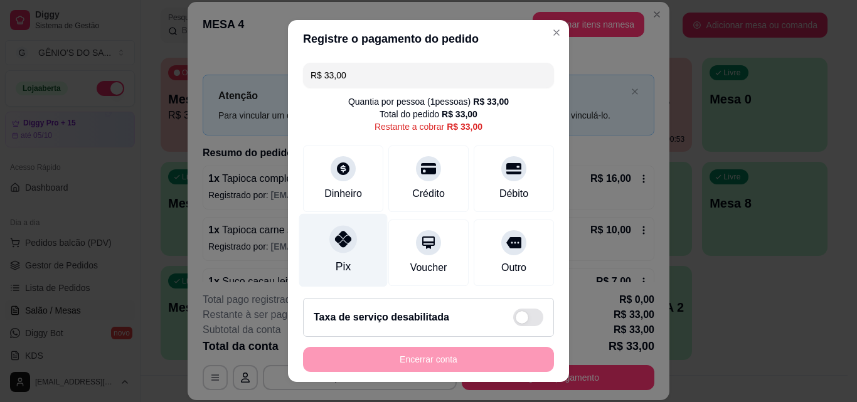
click at [335, 240] on icon at bounding box center [343, 239] width 16 height 16
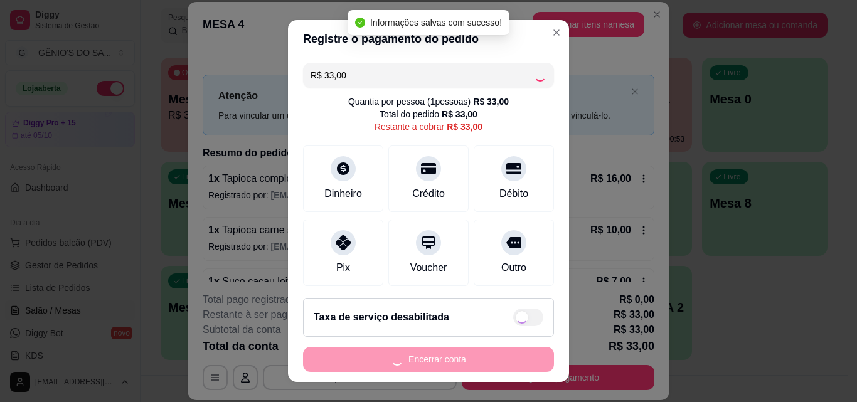
type input "R$ 0,00"
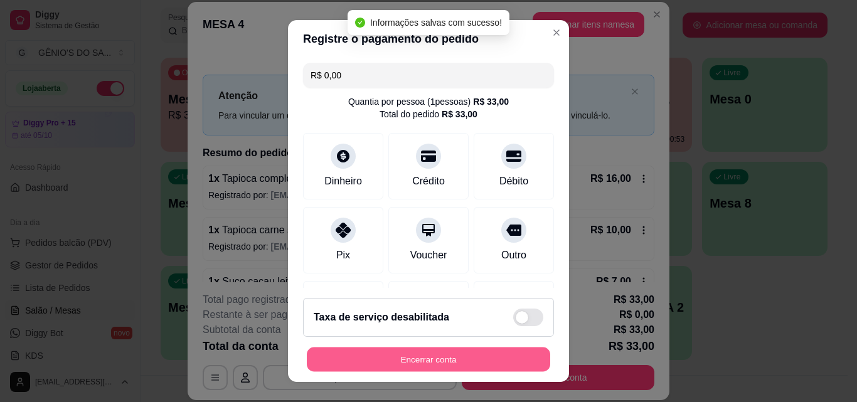
click at [390, 358] on button "Encerrar conta" at bounding box center [429, 360] width 244 height 24
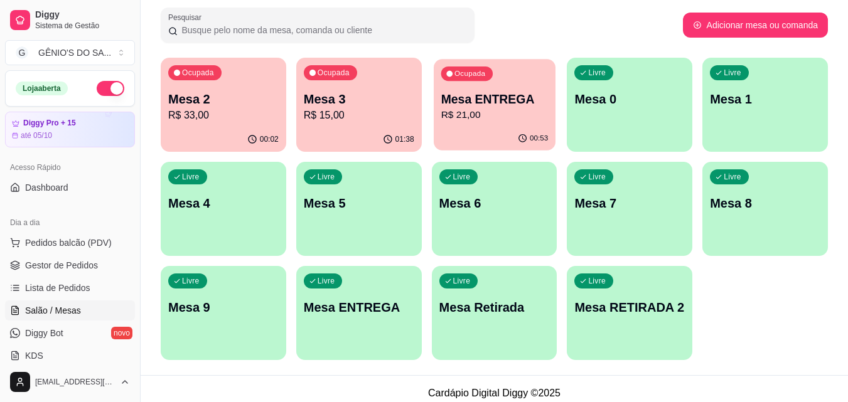
click at [509, 124] on div "Ocupada Mesa ENTREGA R$ 21,00" at bounding box center [495, 93] width 122 height 68
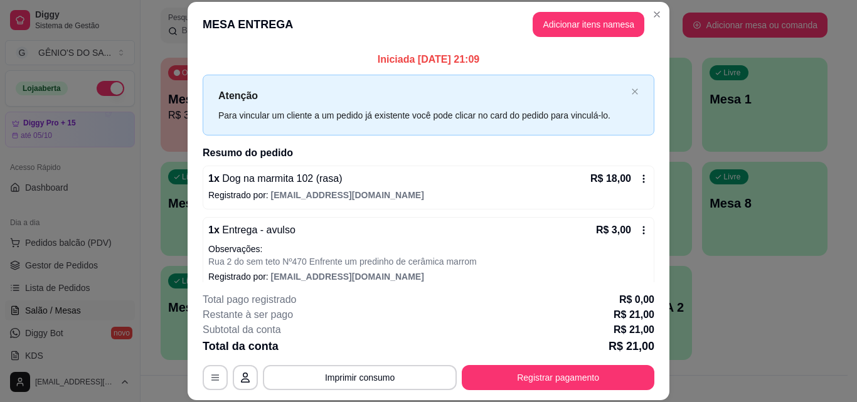
scroll to position [14, 0]
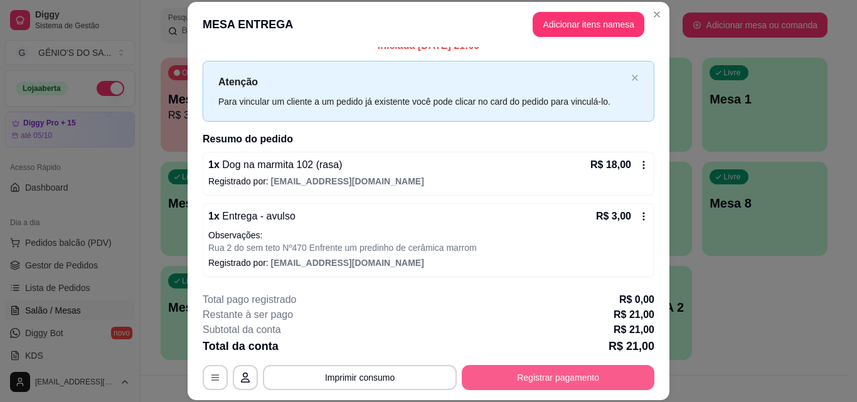
click at [528, 372] on button "Registrar pagamento" at bounding box center [558, 377] width 193 height 25
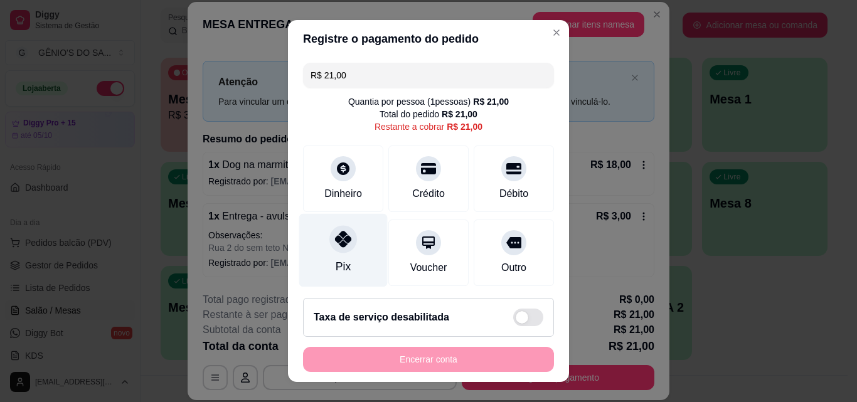
click at [341, 250] on div at bounding box center [344, 239] width 28 height 28
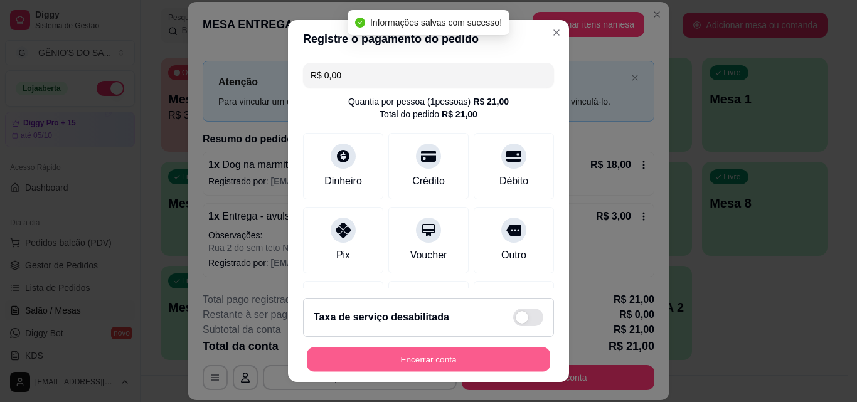
type input "R$ 0,00"
click at [407, 360] on button "Encerrar conta" at bounding box center [429, 360] width 244 height 24
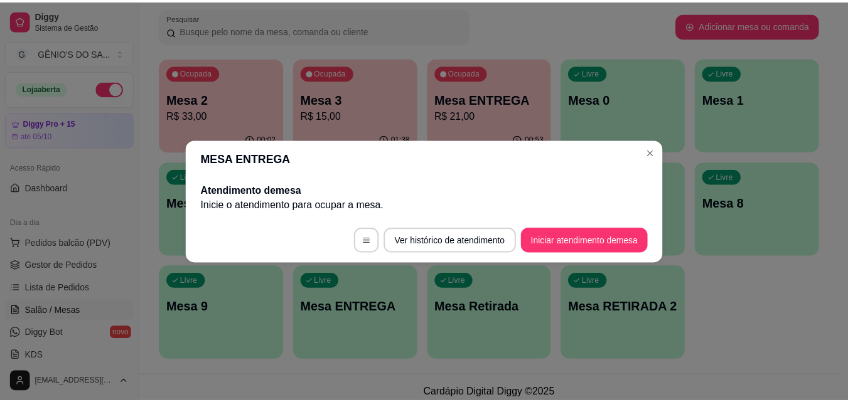
scroll to position [0, 0]
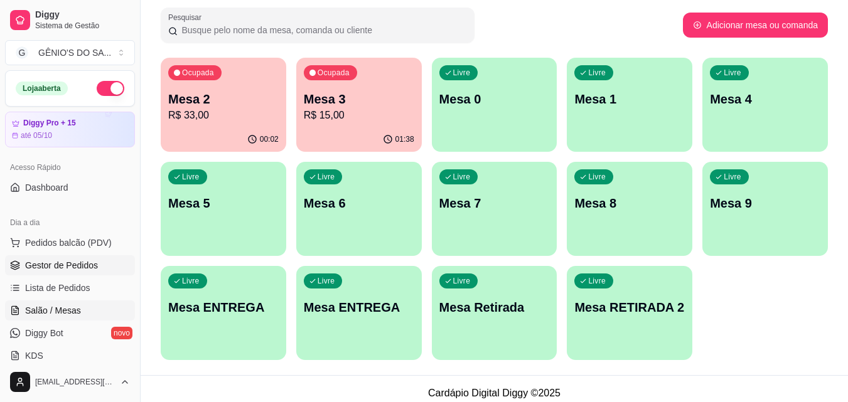
click at [36, 265] on span "Gestor de Pedidos" at bounding box center [61, 265] width 73 height 13
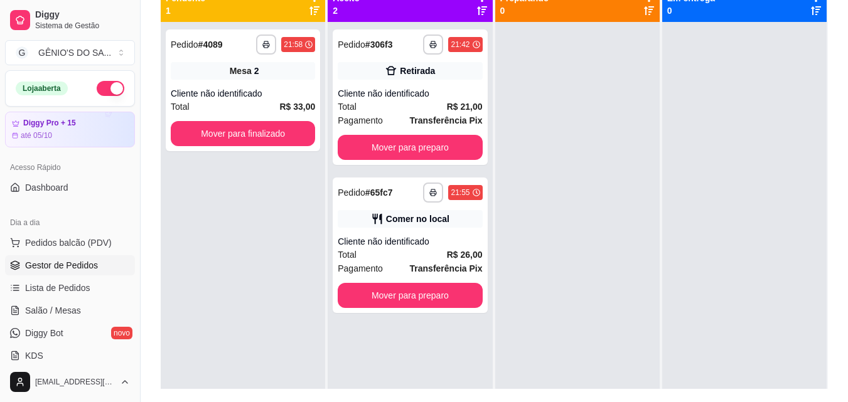
scroll to position [126, 0]
